Goal: Find specific page/section: Find specific page/section

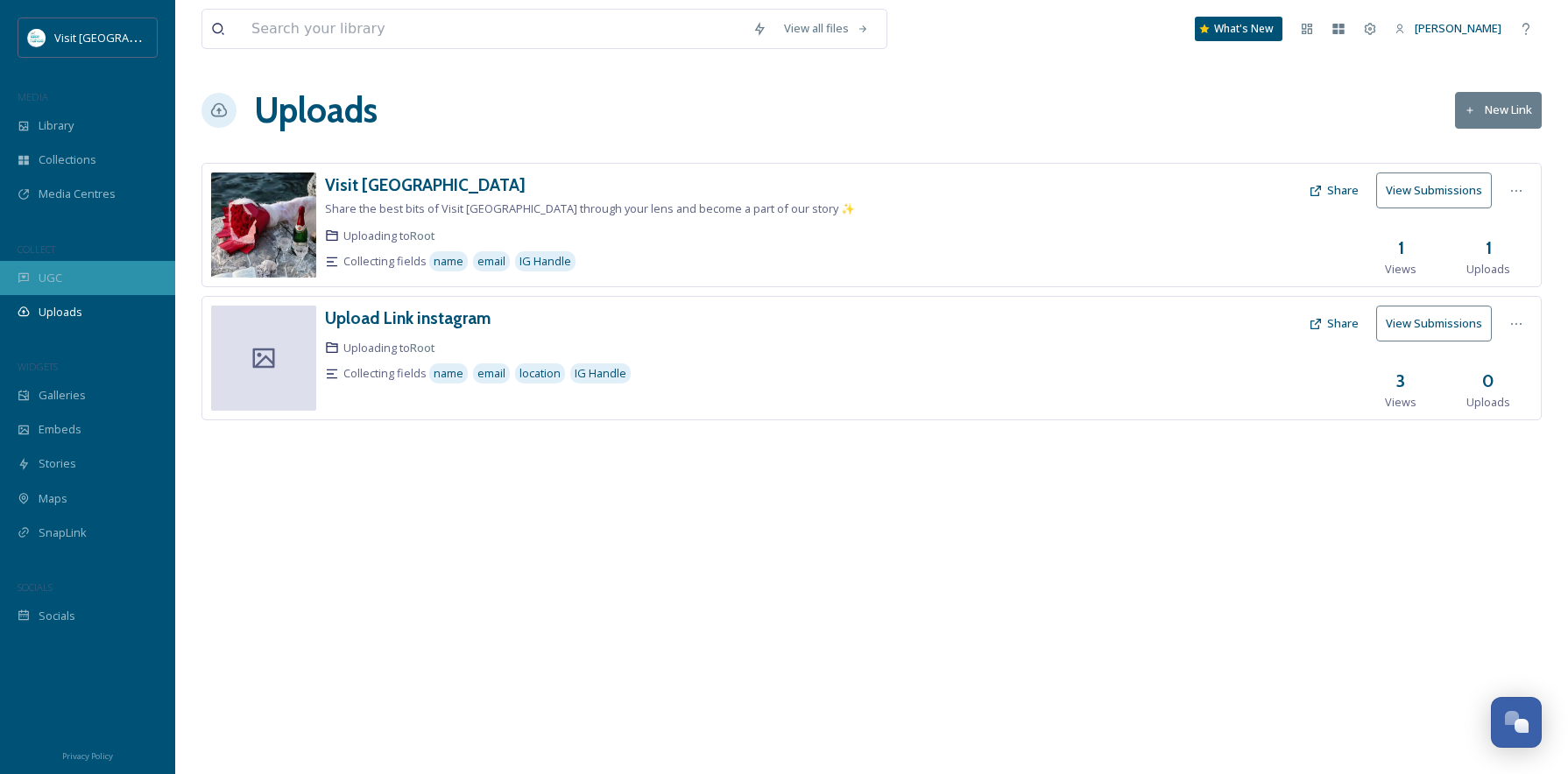
click at [30, 274] on div "UGC" at bounding box center [88, 277] width 175 height 34
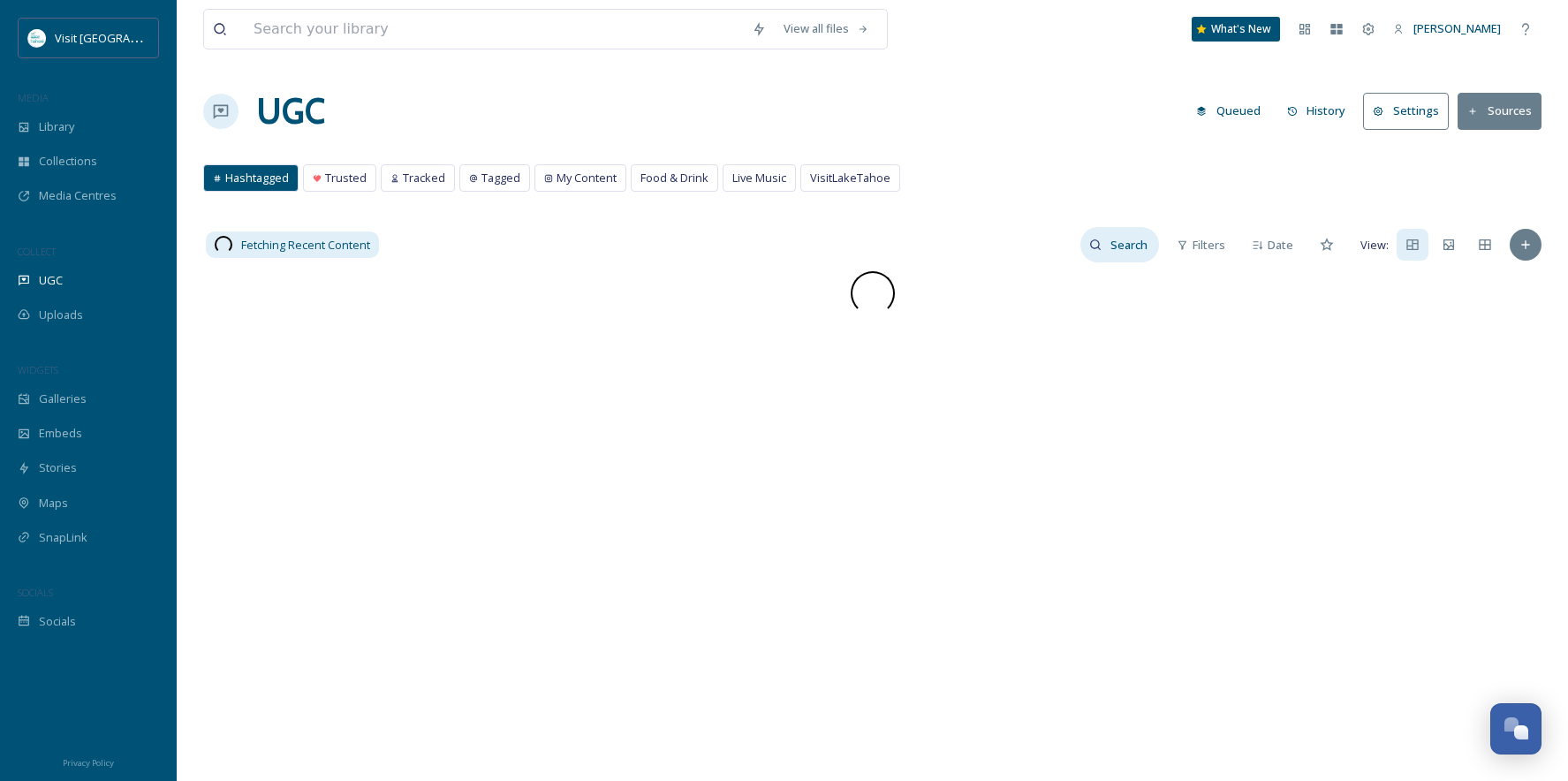
click at [1125, 248] on input at bounding box center [1130, 245] width 57 height 35
type input "slime litchen"
drag, startPoint x: 1083, startPoint y: 246, endPoint x: 881, endPoint y: 250, distance: 202.0
click at [890, 252] on div "0 posts slime litchen Filters Date View:" at bounding box center [872, 245] width 1338 height 35
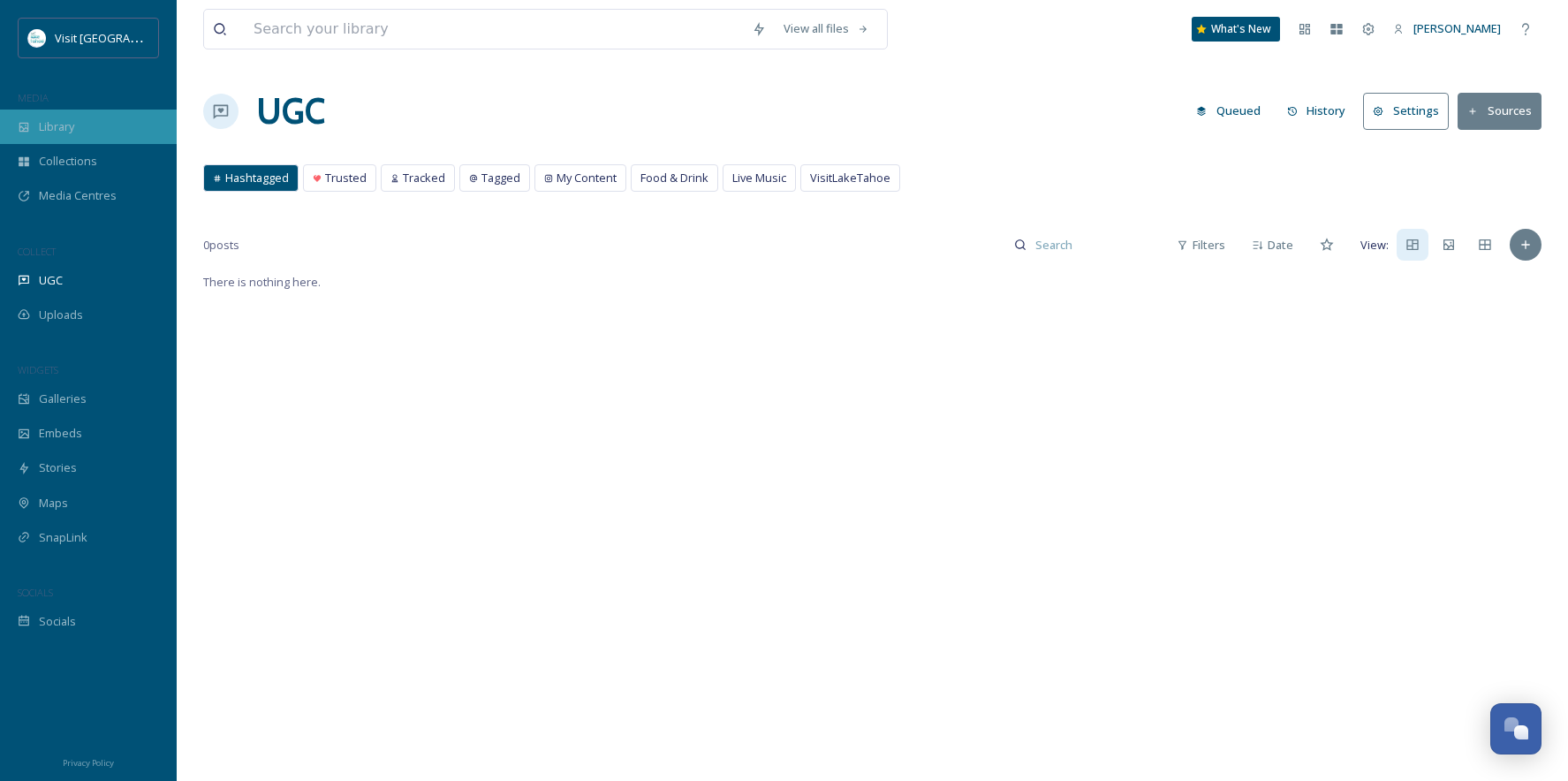
click at [50, 127] on span "Library" at bounding box center [57, 127] width 35 height 17
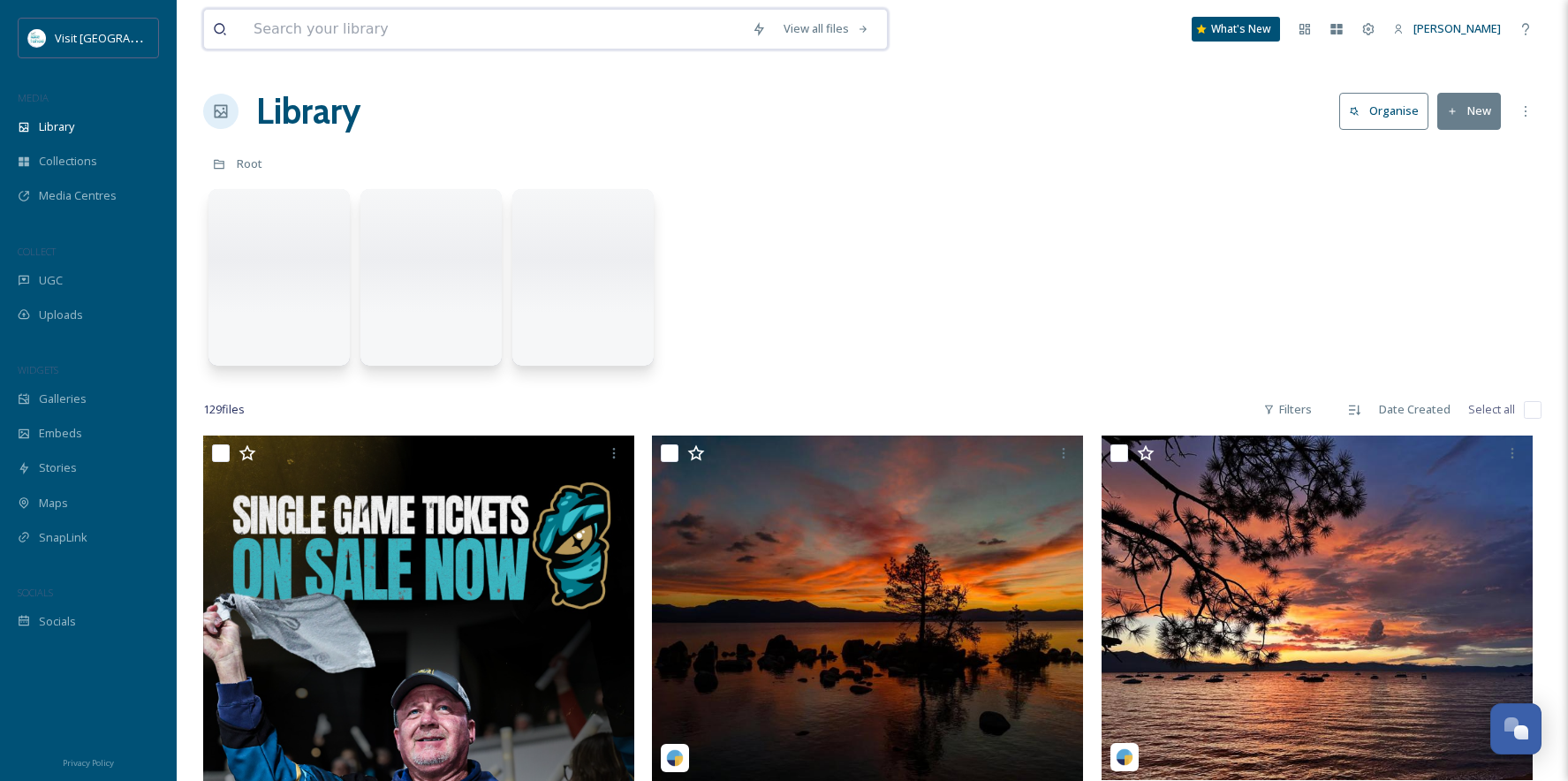
click at [279, 36] on input at bounding box center [493, 29] width 498 height 39
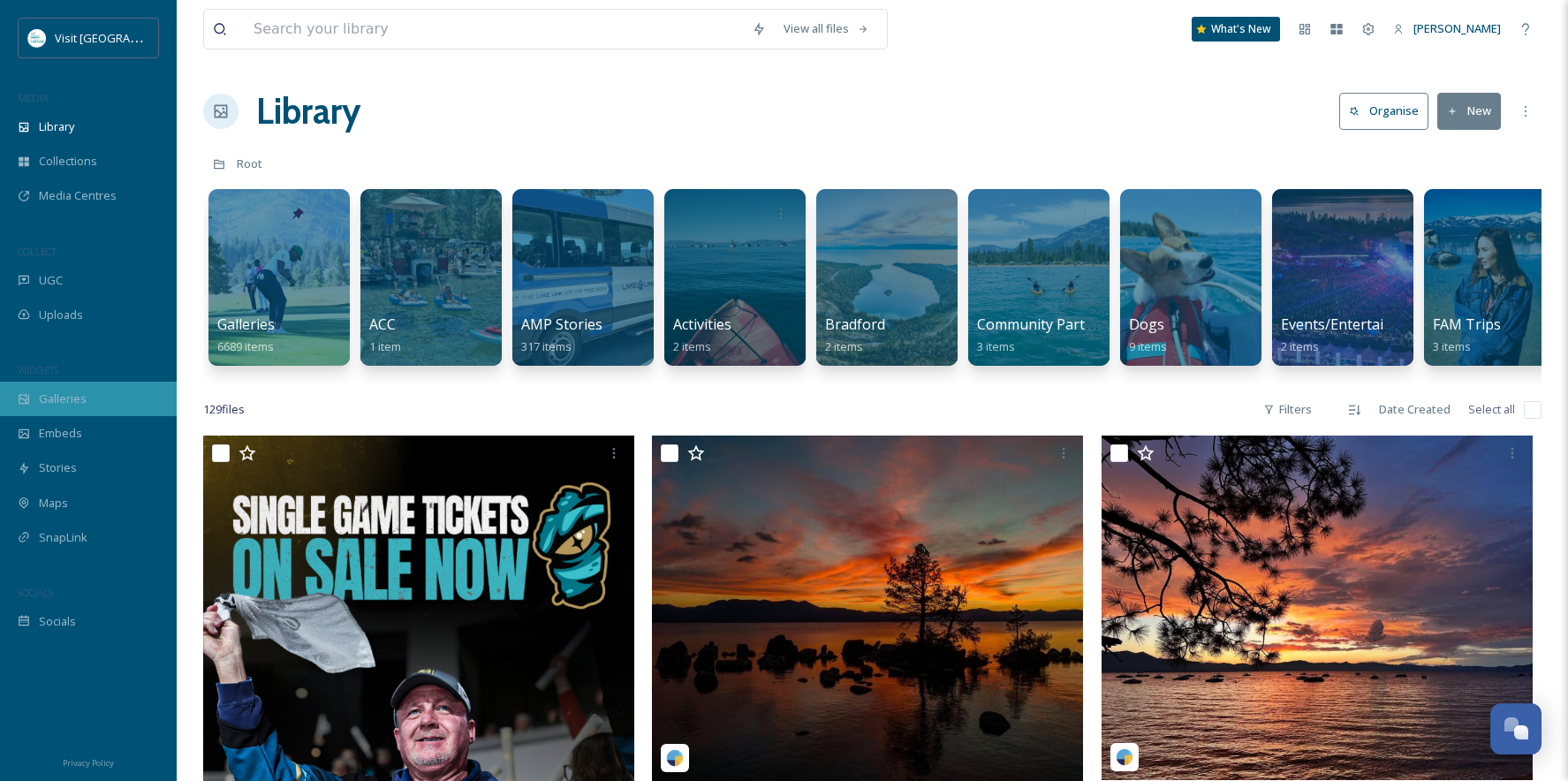
click at [57, 385] on div "Galleries" at bounding box center [88, 398] width 177 height 34
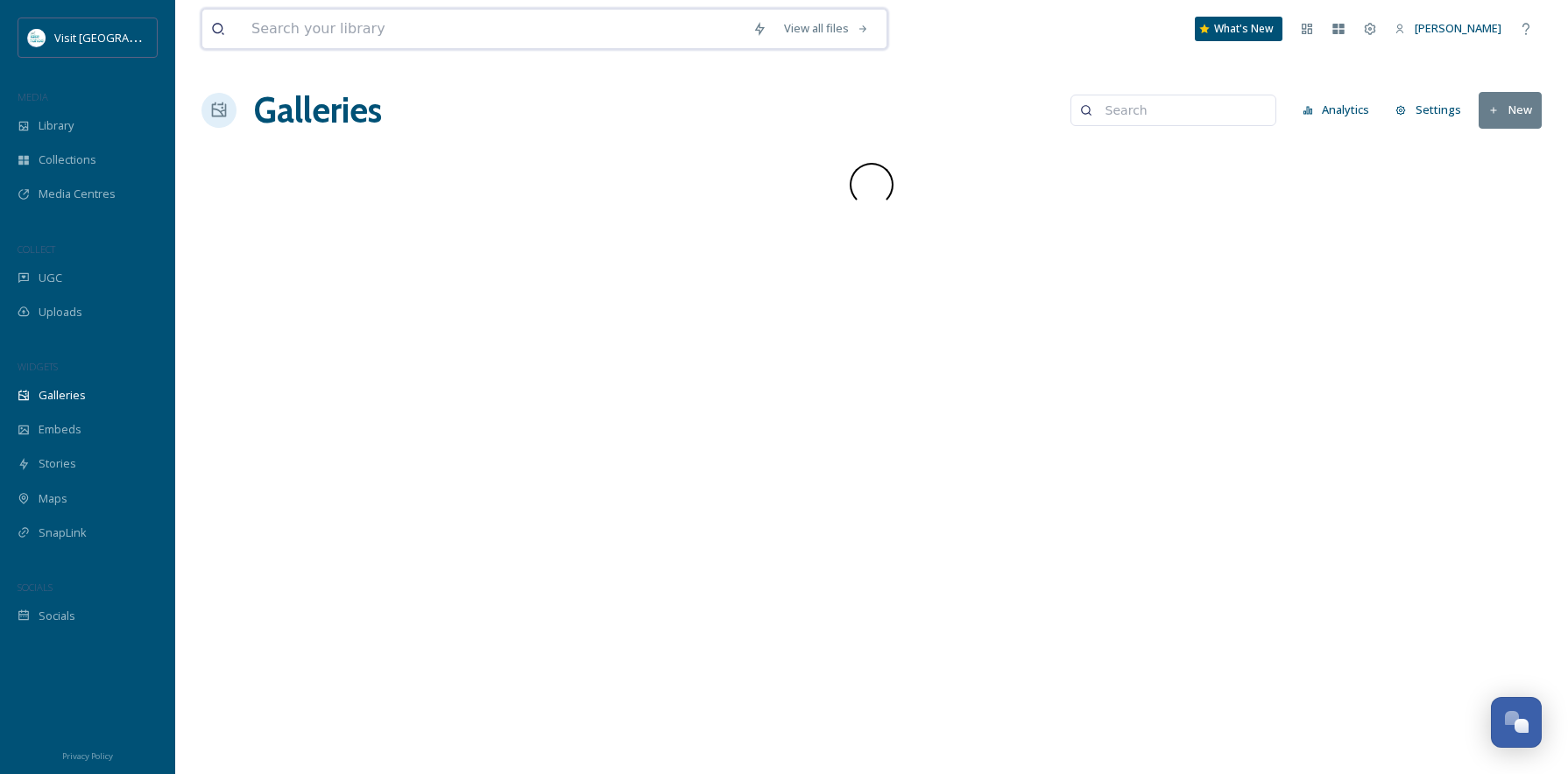
drag, startPoint x: 333, startPoint y: 34, endPoint x: 334, endPoint y: 22, distance: 12.0
click at [333, 34] on input at bounding box center [493, 29] width 501 height 39
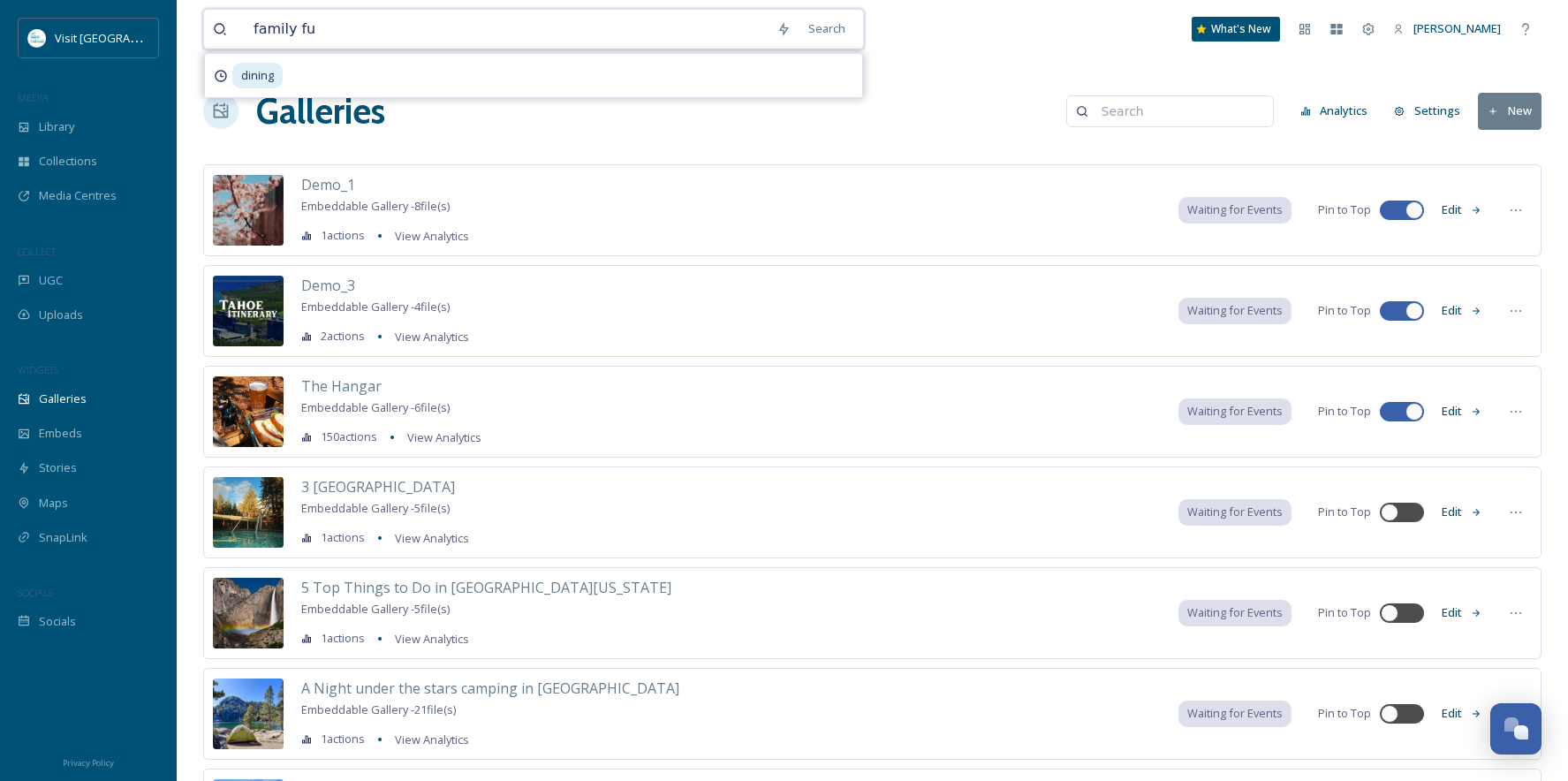
type input "family fun"
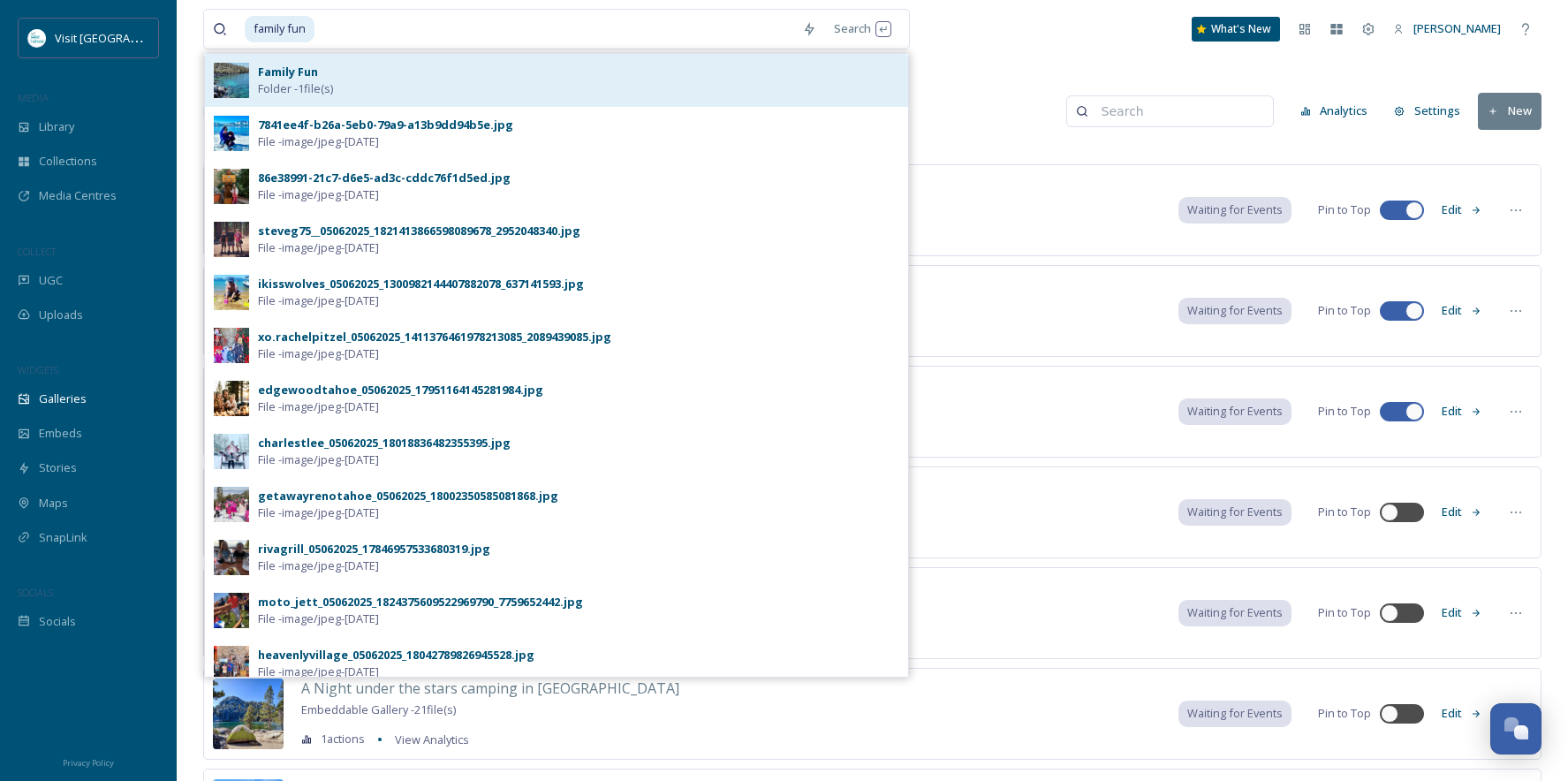
click at [298, 84] on span "Folder - 1 file(s)" at bounding box center [296, 88] width 75 height 17
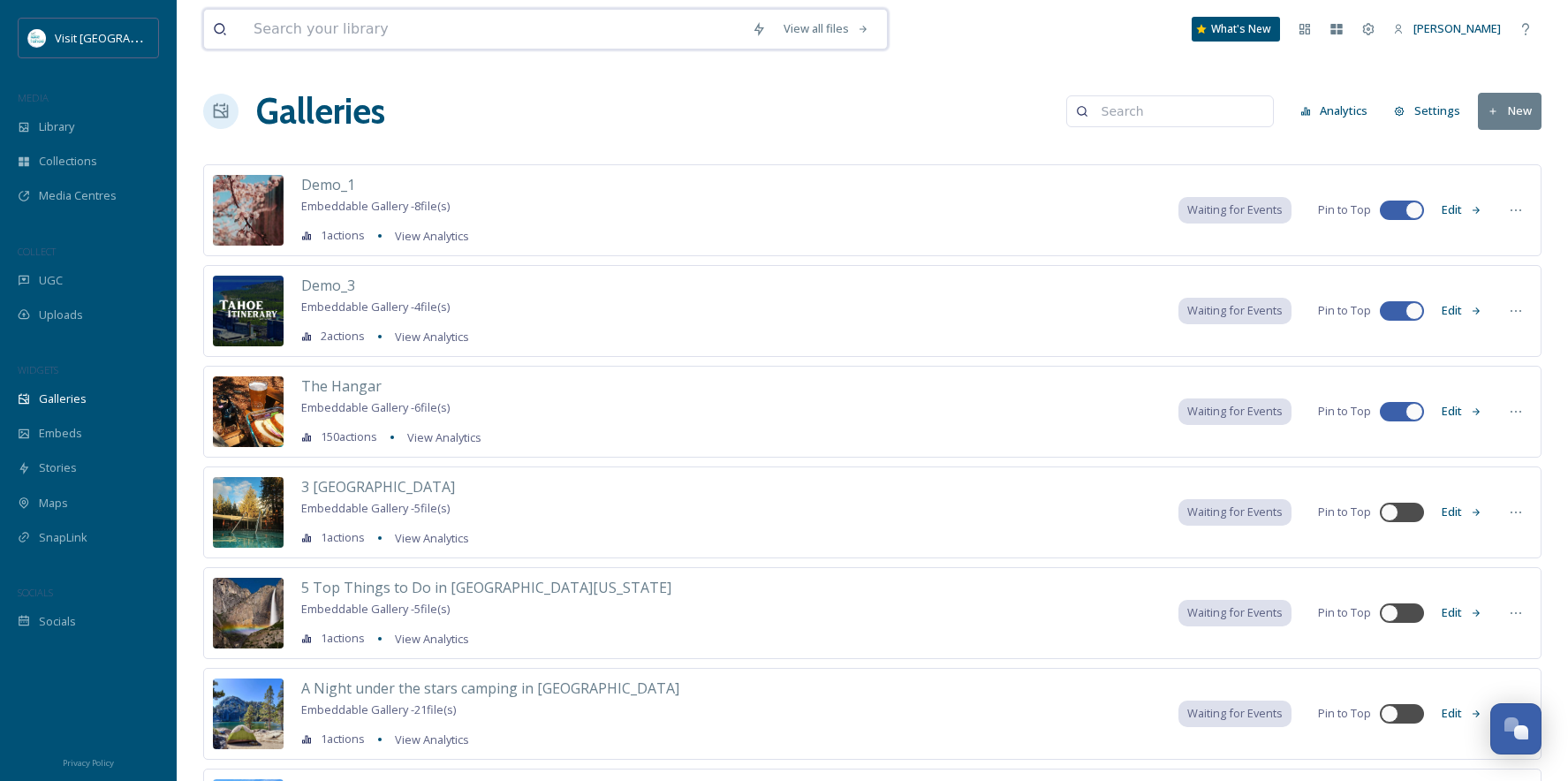
click at [360, 33] on input at bounding box center [493, 29] width 498 height 39
type input "family"
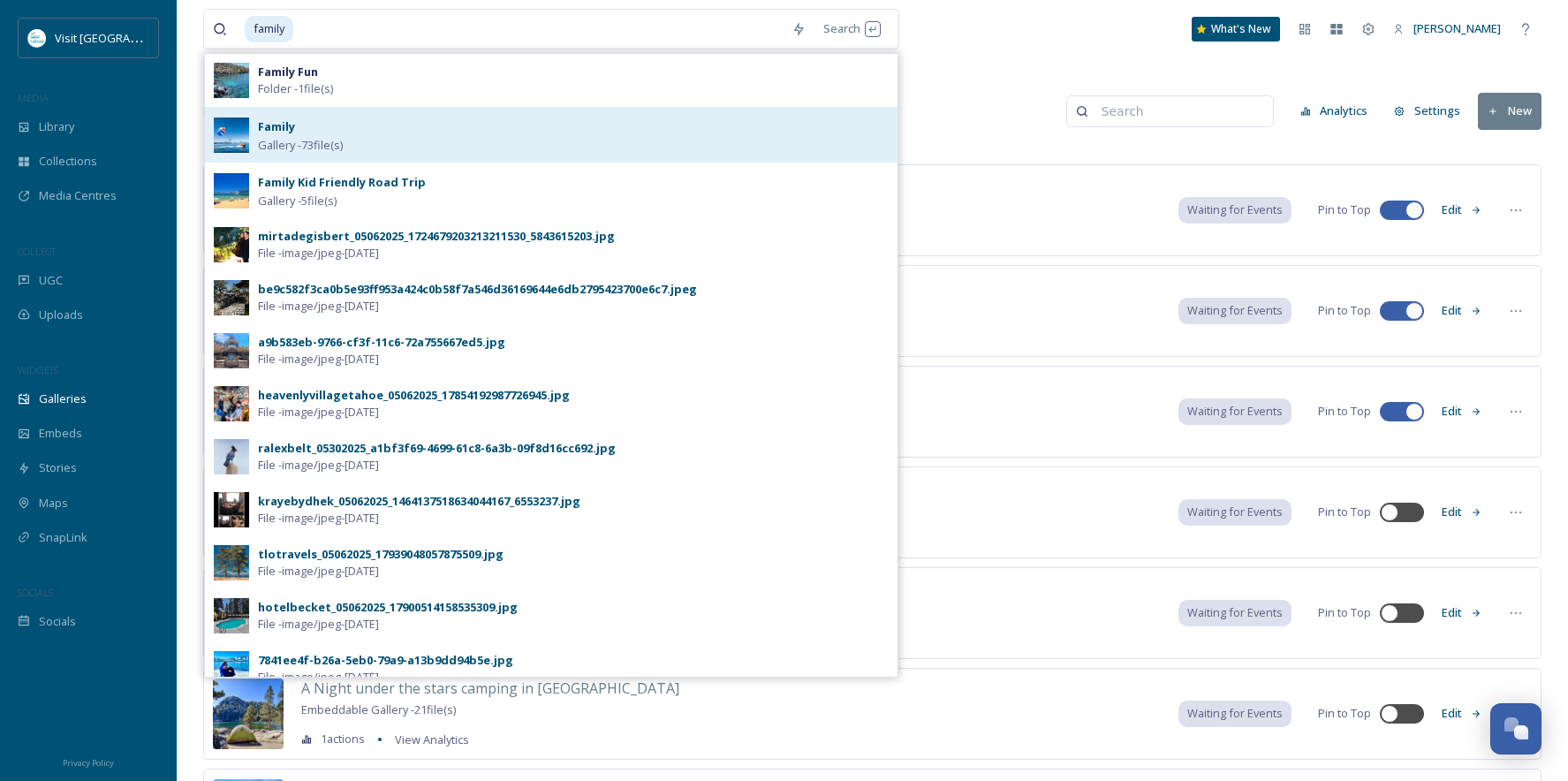
click at [451, 131] on div "Family Gallery - 73 file(s)" at bounding box center [574, 135] width 631 height 38
